Goal: Information Seeking & Learning: Learn about a topic

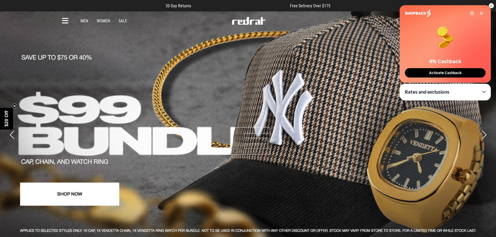
click at [64, 19] on icon at bounding box center [65, 21] width 7 height 9
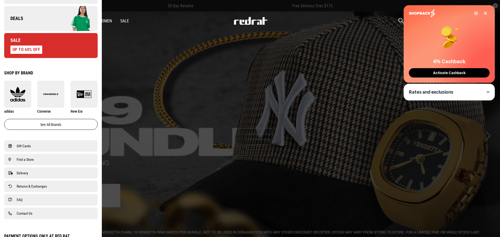
scroll to position [261, 0]
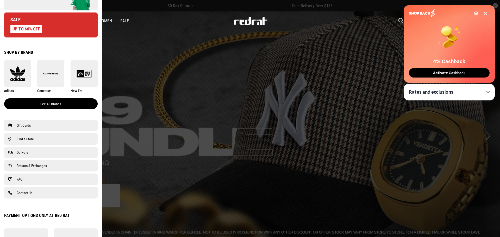
click at [47, 103] on link "See all brands" at bounding box center [51, 103] width 94 height 11
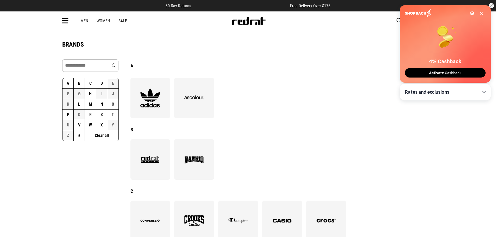
click at [90, 84] on button "C" at bounding box center [90, 83] width 11 height 10
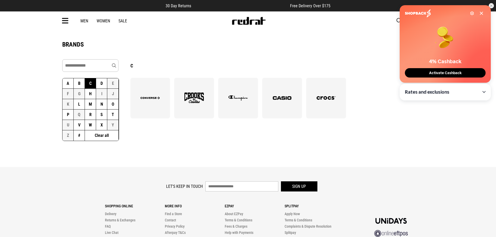
click at [103, 84] on button "D" at bounding box center [101, 83] width 11 height 10
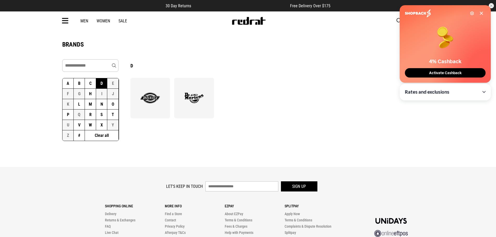
click at [158, 100] on img at bounding box center [150, 98] width 28 height 20
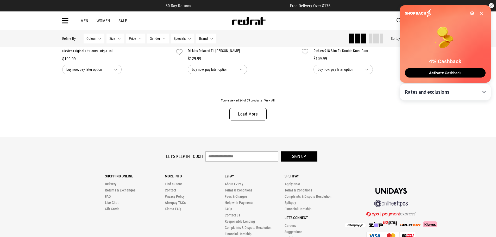
scroll to position [1694, 0]
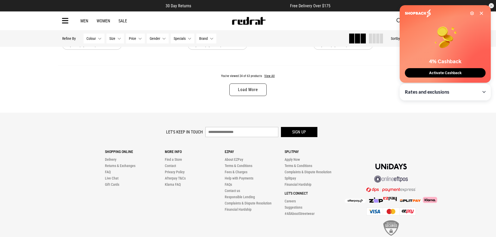
click at [248, 94] on link "Load More" at bounding box center [248, 90] width 37 height 13
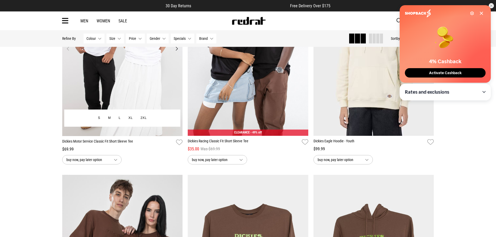
scroll to position [2006, 0]
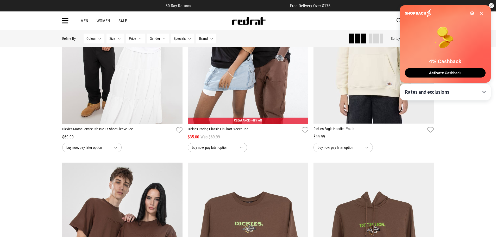
click at [482, 12] on icon at bounding box center [482, 13] width 4 height 4
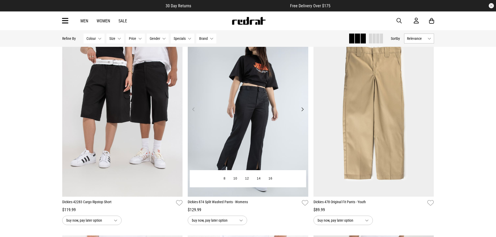
scroll to position [2553, 0]
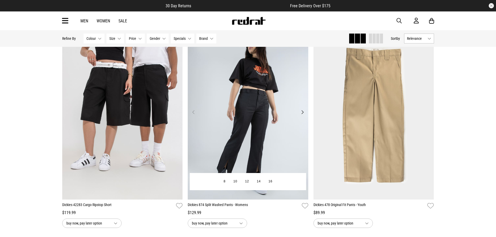
click at [304, 115] on button "Next" at bounding box center [302, 112] width 7 height 6
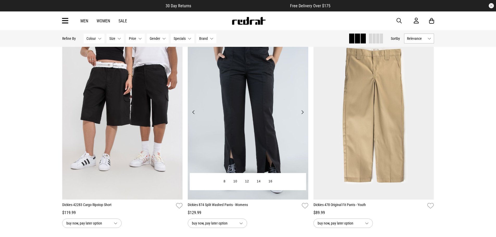
click at [304, 115] on button "Next" at bounding box center [302, 112] width 7 height 6
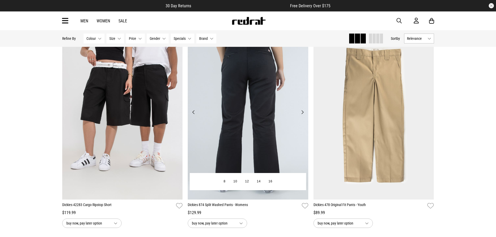
click at [304, 115] on button "Next" at bounding box center [302, 112] width 7 height 6
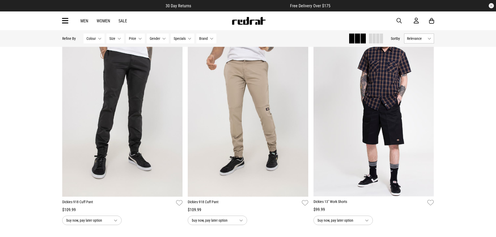
scroll to position [3283, 0]
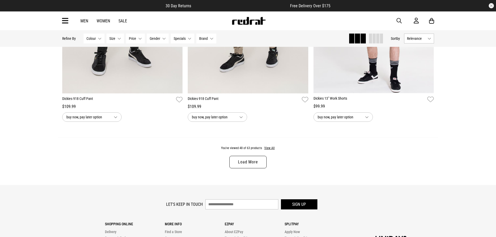
click at [241, 160] on link "Load More" at bounding box center [248, 162] width 37 height 13
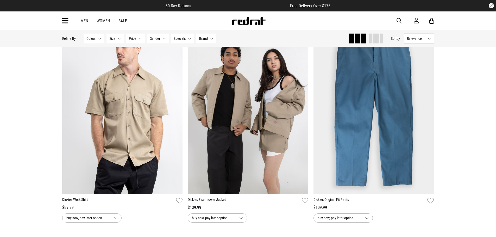
scroll to position [4221, 0]
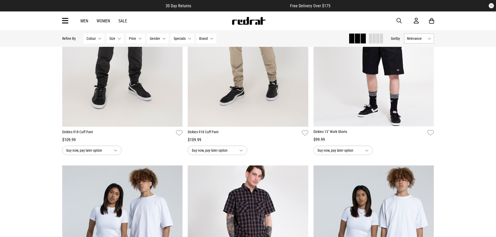
drag, startPoint x: 271, startPoint y: 175, endPoint x: 262, endPoint y: 93, distance: 82.1
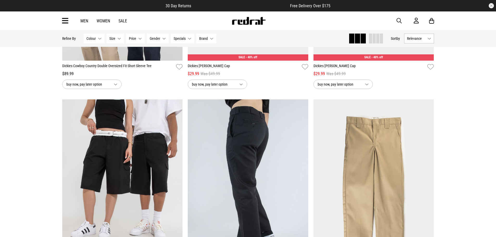
drag, startPoint x: 455, startPoint y: 177, endPoint x: 404, endPoint y: 82, distance: 108.3
